Goal: Book appointment/travel/reservation

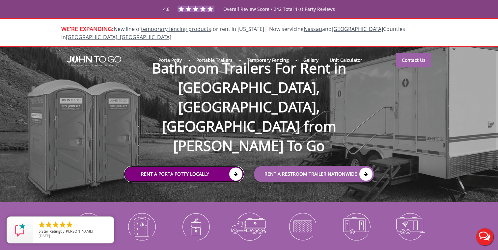
click at [176, 166] on link "Rent a Porta Potty Locally" at bounding box center [184, 174] width 120 height 16
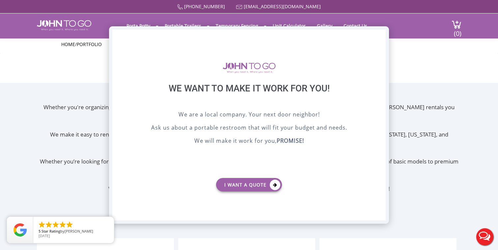
click at [379, 34] on div "X" at bounding box center [381, 35] width 10 height 11
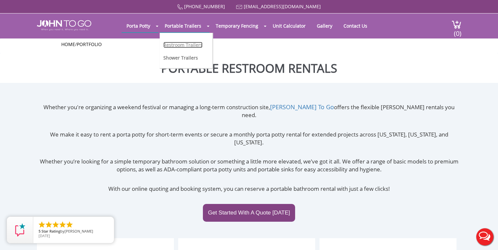
click at [182, 47] on link "Restroom Trailers" at bounding box center [182, 45] width 39 height 6
